Goal: Information Seeking & Learning: Learn about a topic

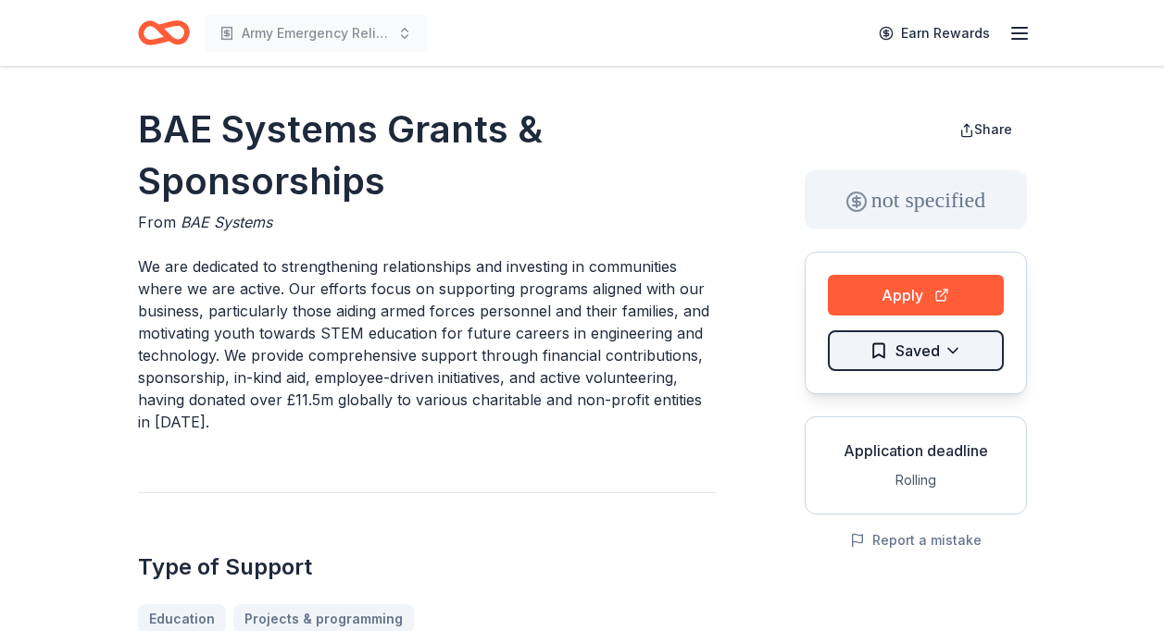
scroll to position [156, 0]
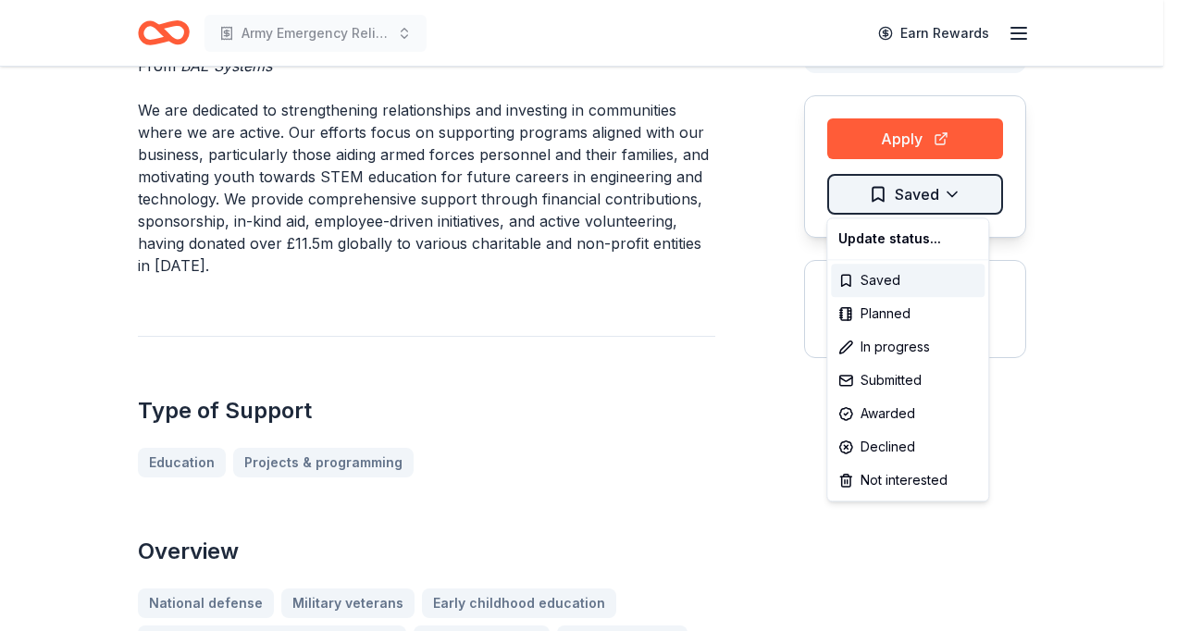
click at [952, 189] on html "Army Emergency Relief Annual Giving Campaign Earn Rewards BAE Systems Grants & …" at bounding box center [588, 159] width 1177 height 631
click at [903, 377] on div "Submitted" at bounding box center [908, 380] width 154 height 33
click at [716, 460] on html "Army Emergency Relief Annual Giving Campaign Earn Rewards BAE Systems Grants & …" at bounding box center [588, 159] width 1177 height 631
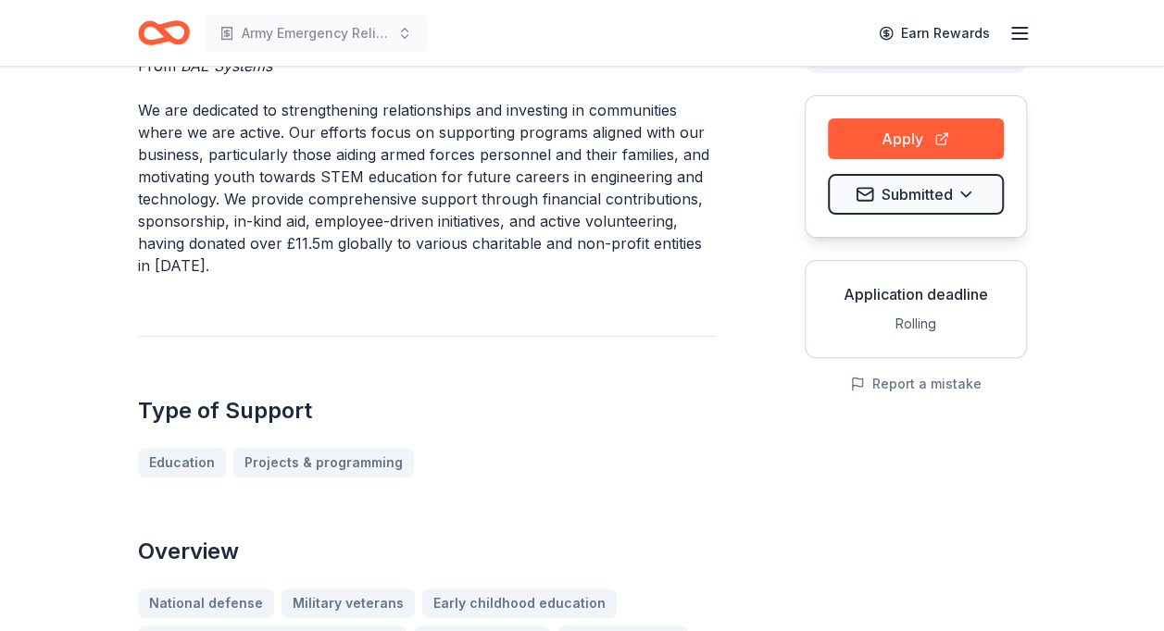
scroll to position [0, 0]
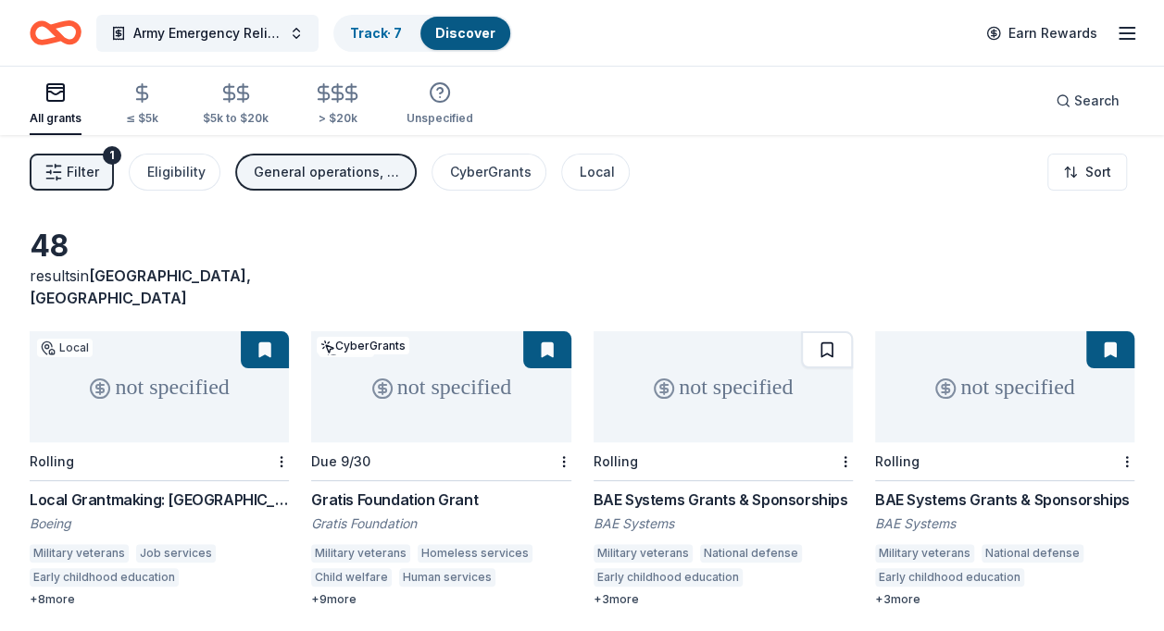
click at [831, 331] on button at bounding box center [827, 349] width 52 height 37
click at [825, 331] on button at bounding box center [828, 349] width 48 height 37
click at [824, 331] on button at bounding box center [828, 349] width 48 height 37
click at [840, 331] on button at bounding box center [828, 349] width 48 height 37
click at [853, 331] on button at bounding box center [828, 349] width 48 height 37
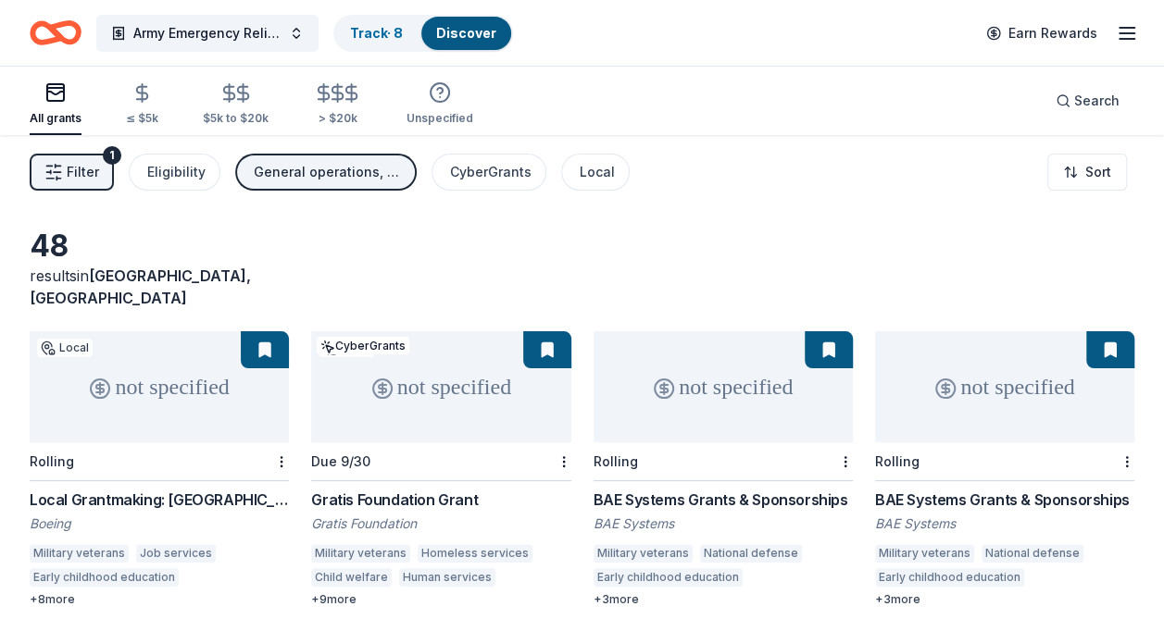
click at [853, 331] on button at bounding box center [828, 349] width 48 height 37
click at [629, 592] on div "+ 3 more" at bounding box center [722, 599] width 259 height 15
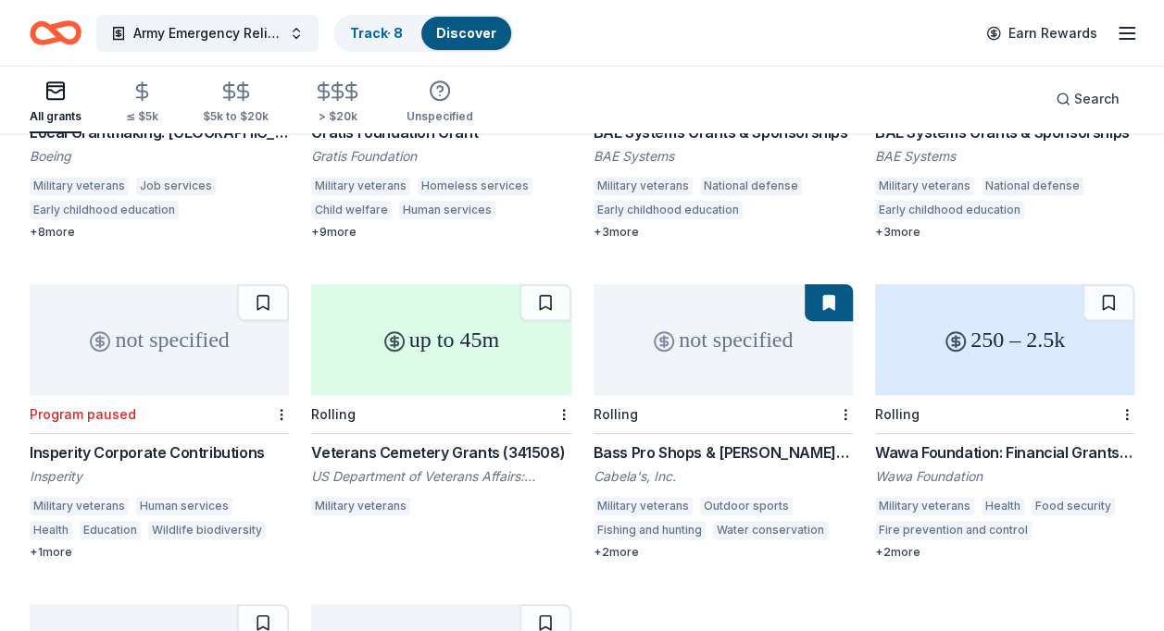
scroll to position [378, 0]
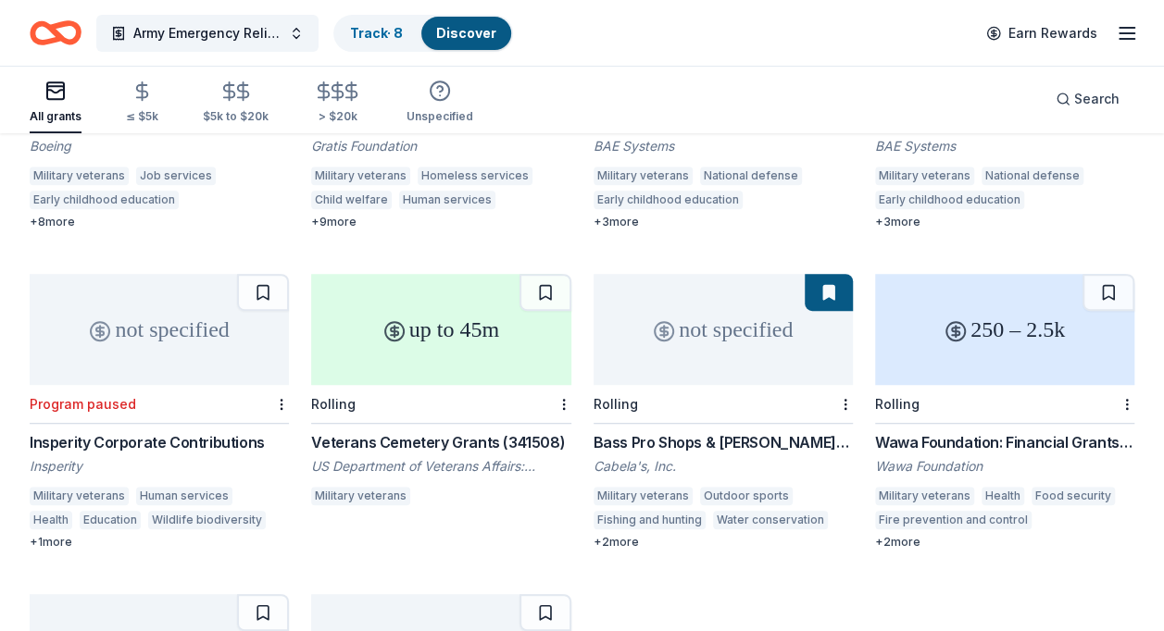
click at [827, 279] on button at bounding box center [828, 292] width 48 height 37
drag, startPoint x: 827, startPoint y: 279, endPoint x: 800, endPoint y: 282, distance: 27.1
click at [800, 282] on div "not specified" at bounding box center [722, 329] width 259 height 111
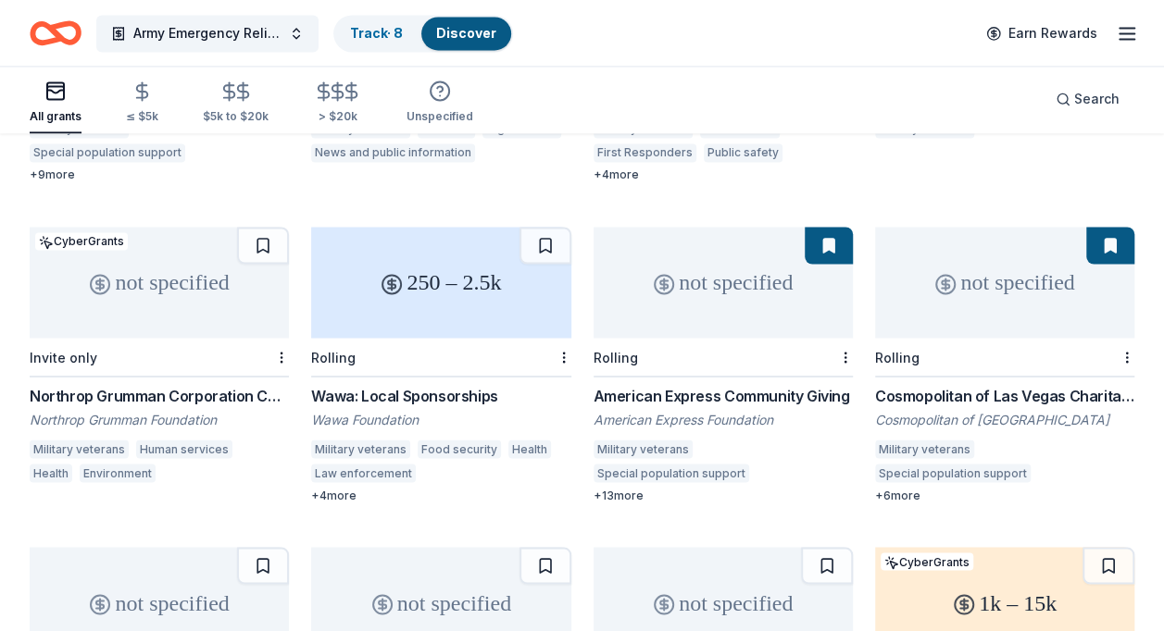
scroll to position [1420, 0]
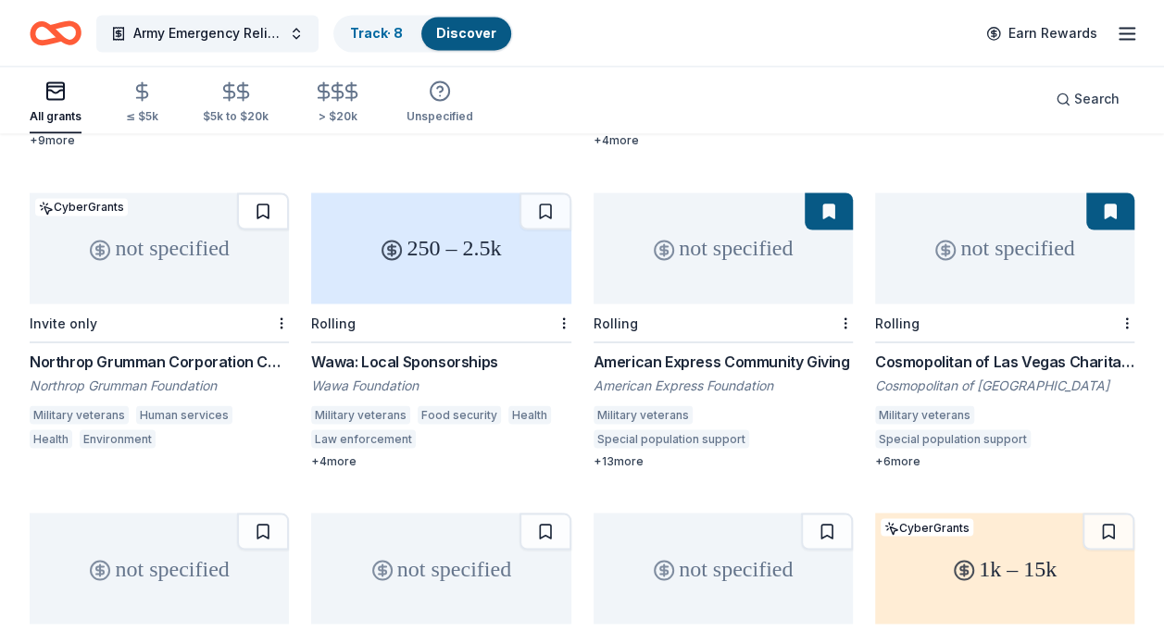
click at [250, 193] on button at bounding box center [263, 211] width 52 height 37
click at [167, 350] on div "Northrop Grumman Corporation Corporate Contributions" at bounding box center [159, 361] width 259 height 22
click at [712, 350] on div "American Express Community Giving" at bounding box center [722, 361] width 259 height 22
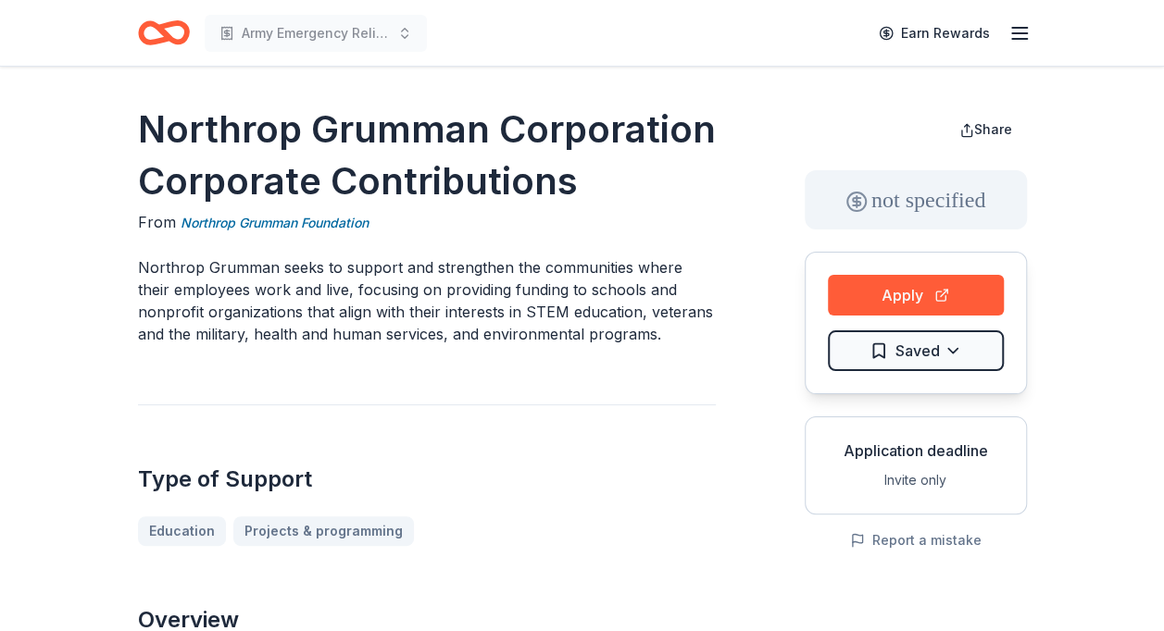
click at [931, 484] on div "Invite only" at bounding box center [915, 480] width 191 height 22
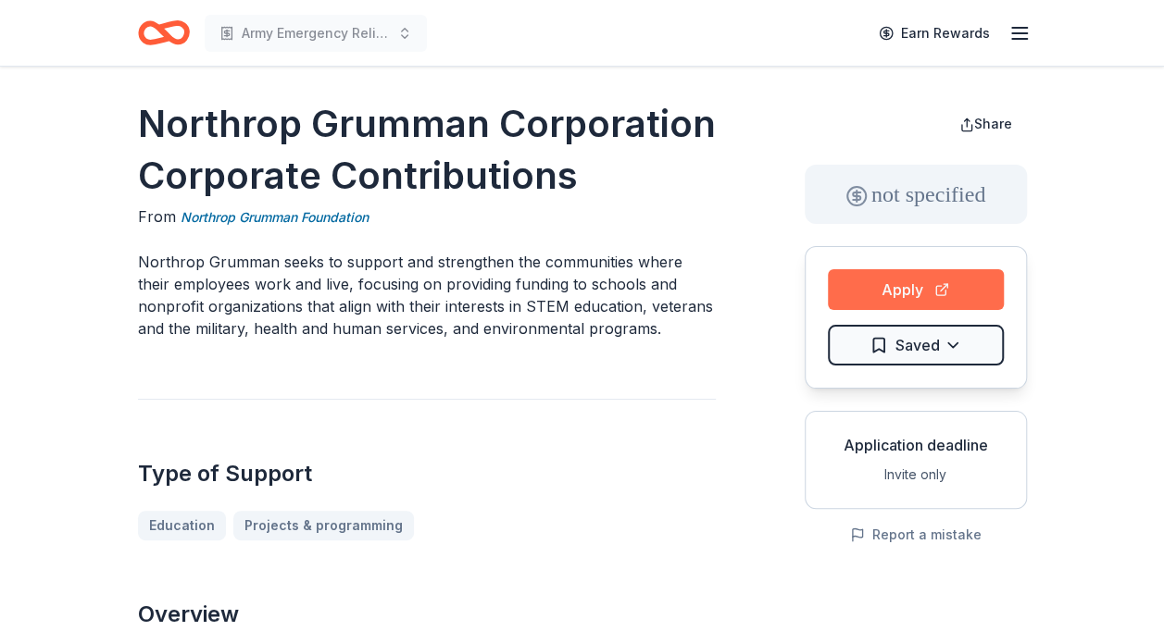
click at [900, 296] on button "Apply" at bounding box center [916, 289] width 176 height 41
